Goal: Information Seeking & Learning: Learn about a topic

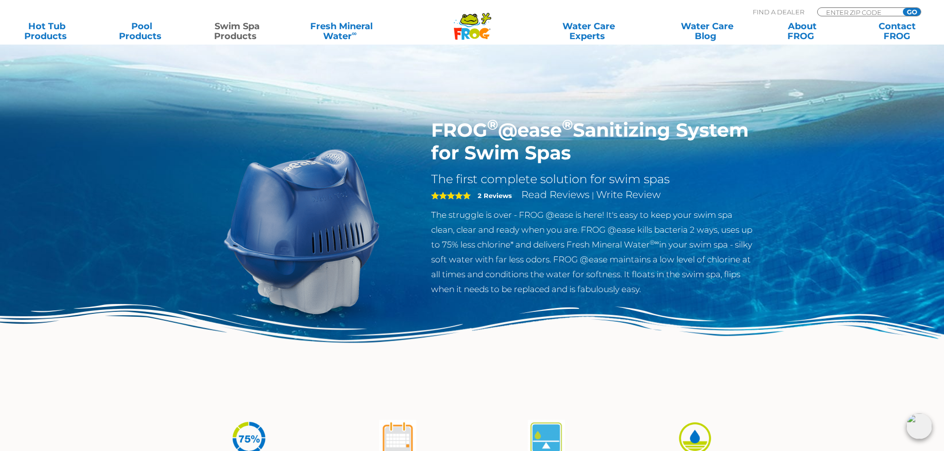
scroll to position [952, 0]
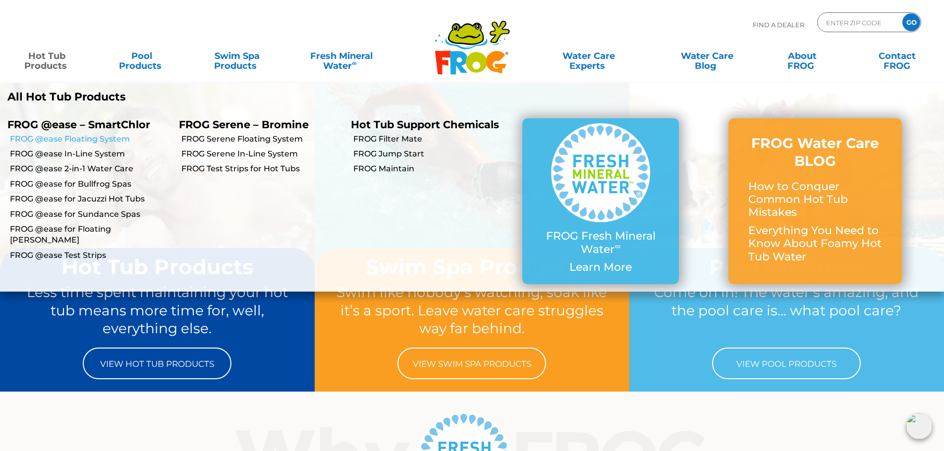
click at [117, 142] on link "FROG @ease Floating System" at bounding box center [91, 139] width 162 height 11
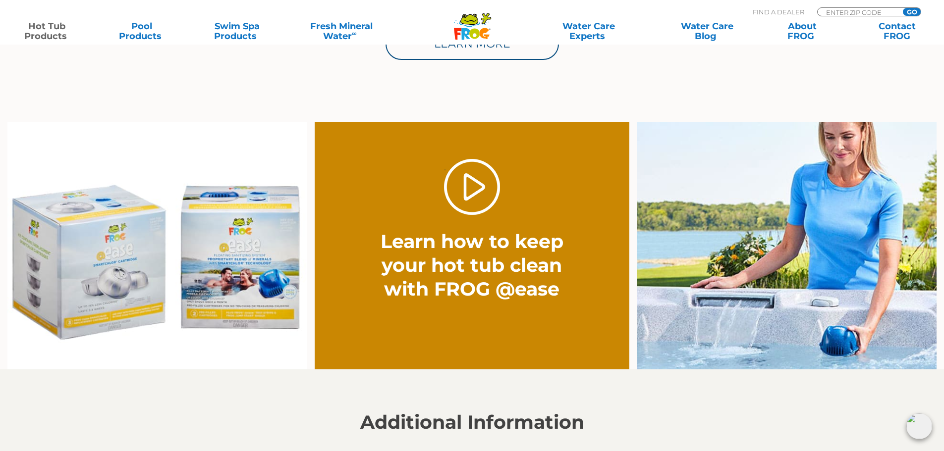
scroll to position [446, 0]
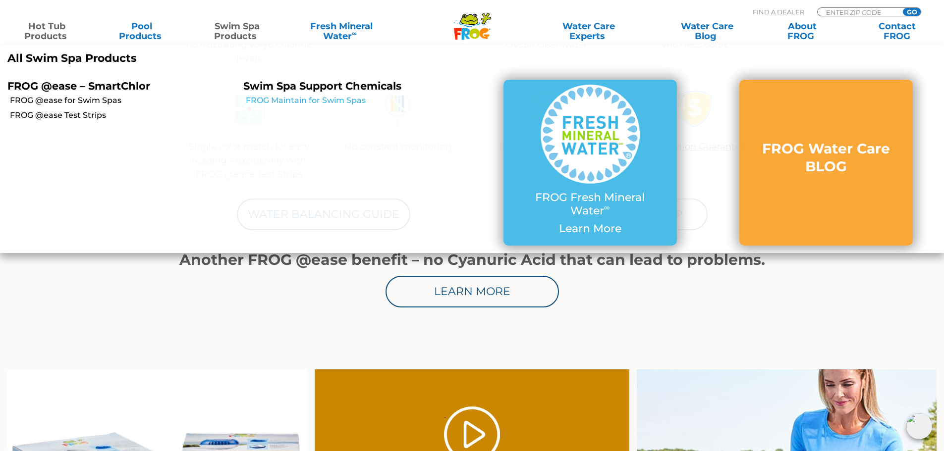
click at [280, 100] on link "FROG Maintain for Swim Spas" at bounding box center [359, 100] width 226 height 11
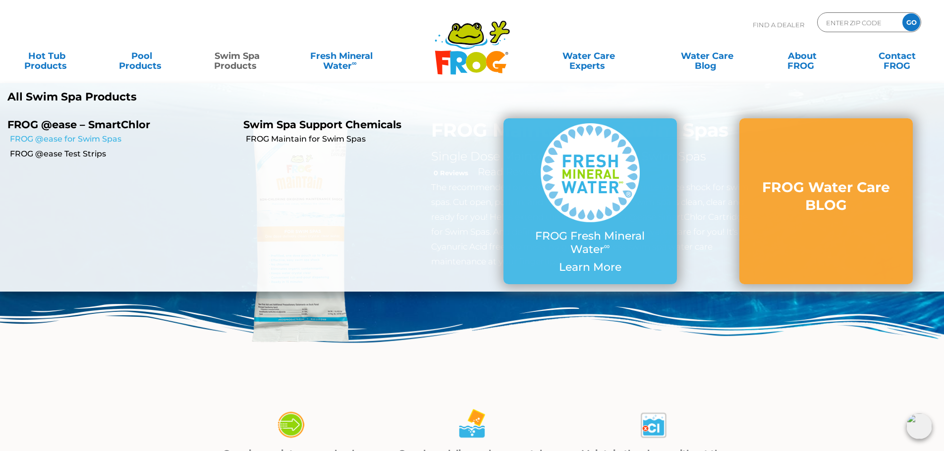
click at [106, 141] on link "FROG @ease for Swim Spas" at bounding box center [123, 139] width 226 height 11
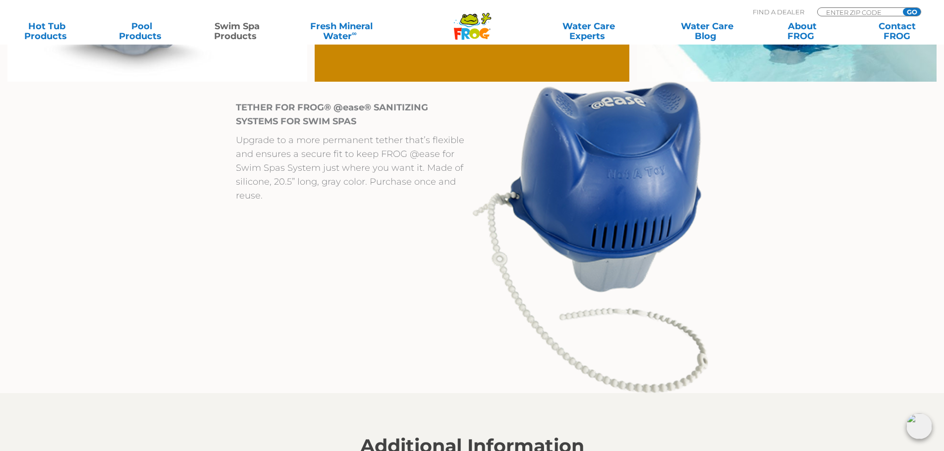
scroll to position [892, 0]
